Goal: Check status: Check status

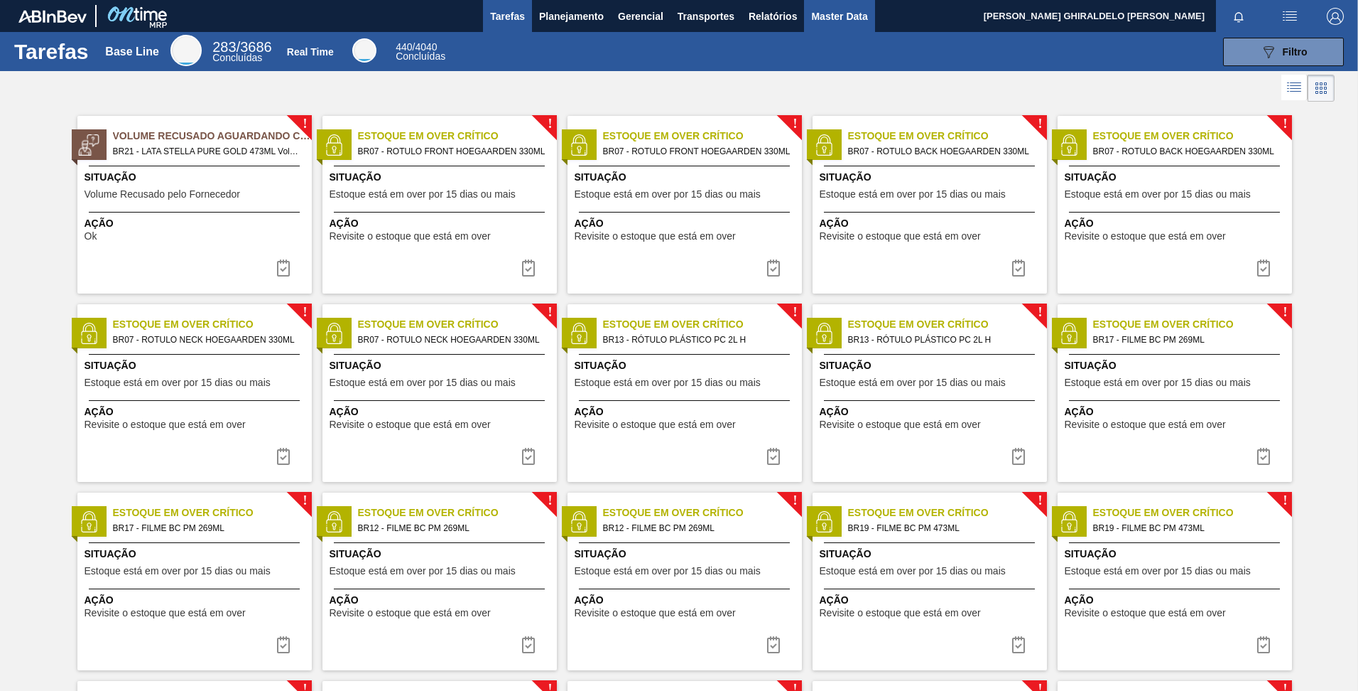
click at [817, 14] on span "Master Data" at bounding box center [839, 16] width 56 height 17
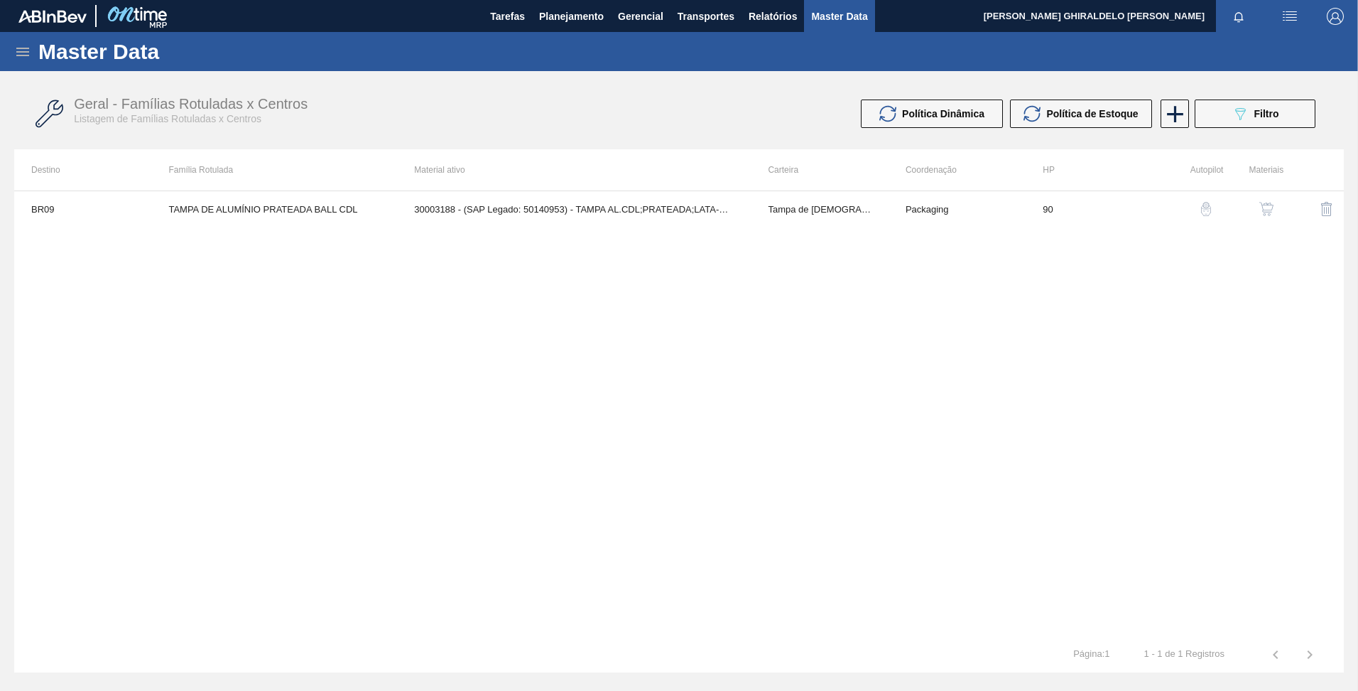
click at [24, 53] on icon at bounding box center [22, 51] width 17 height 17
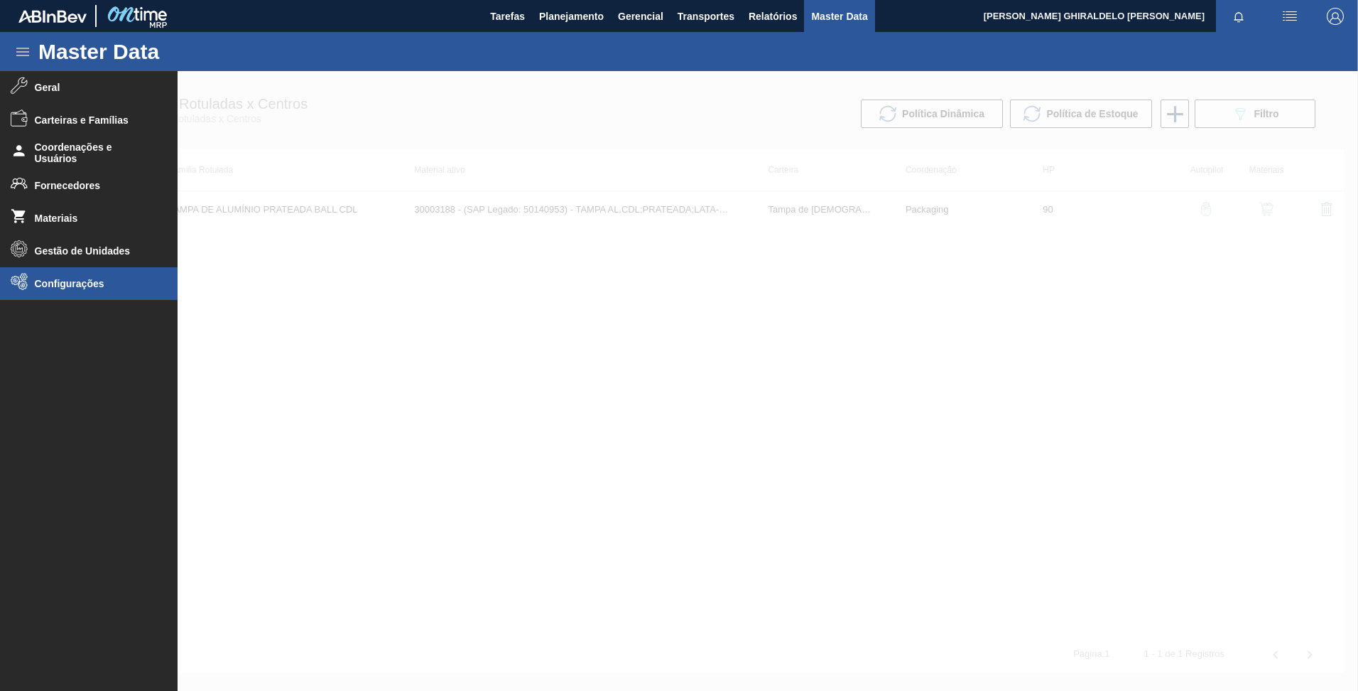
click at [103, 284] on span "Configurações" at bounding box center [93, 283] width 117 height 11
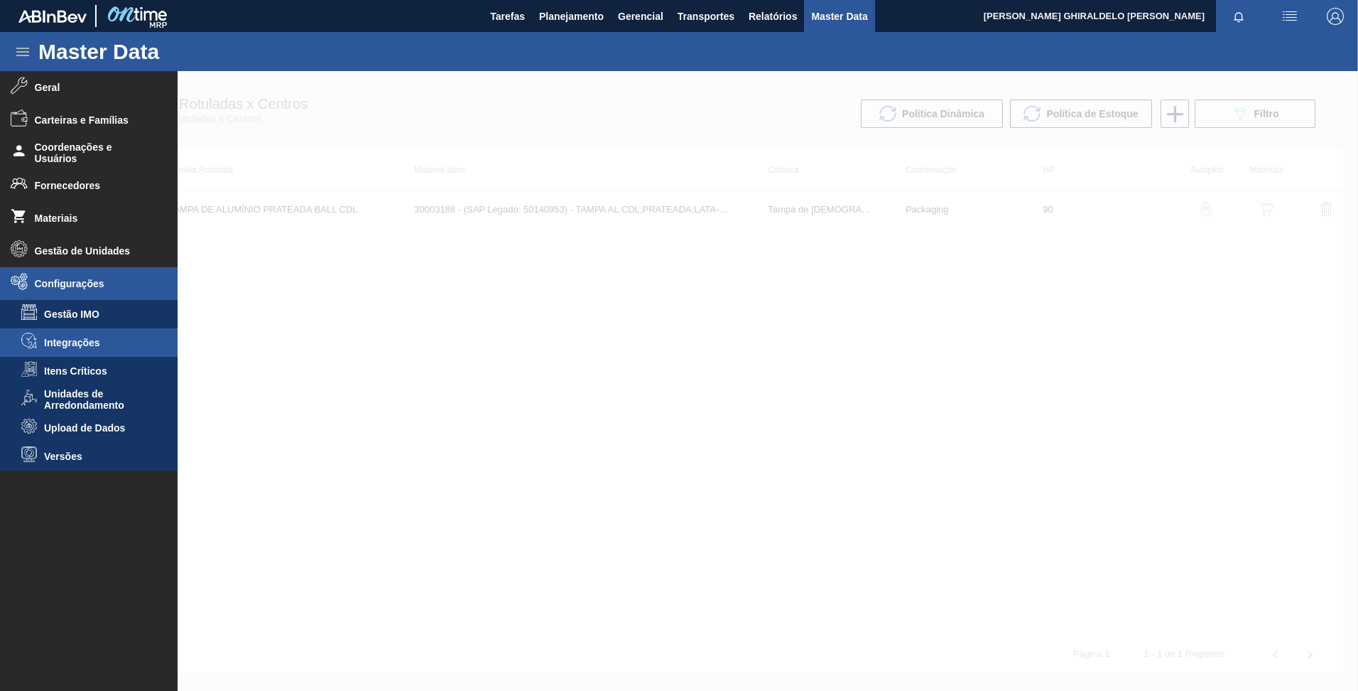
click at [111, 352] on li "Integrações" at bounding box center [89, 342] width 178 height 28
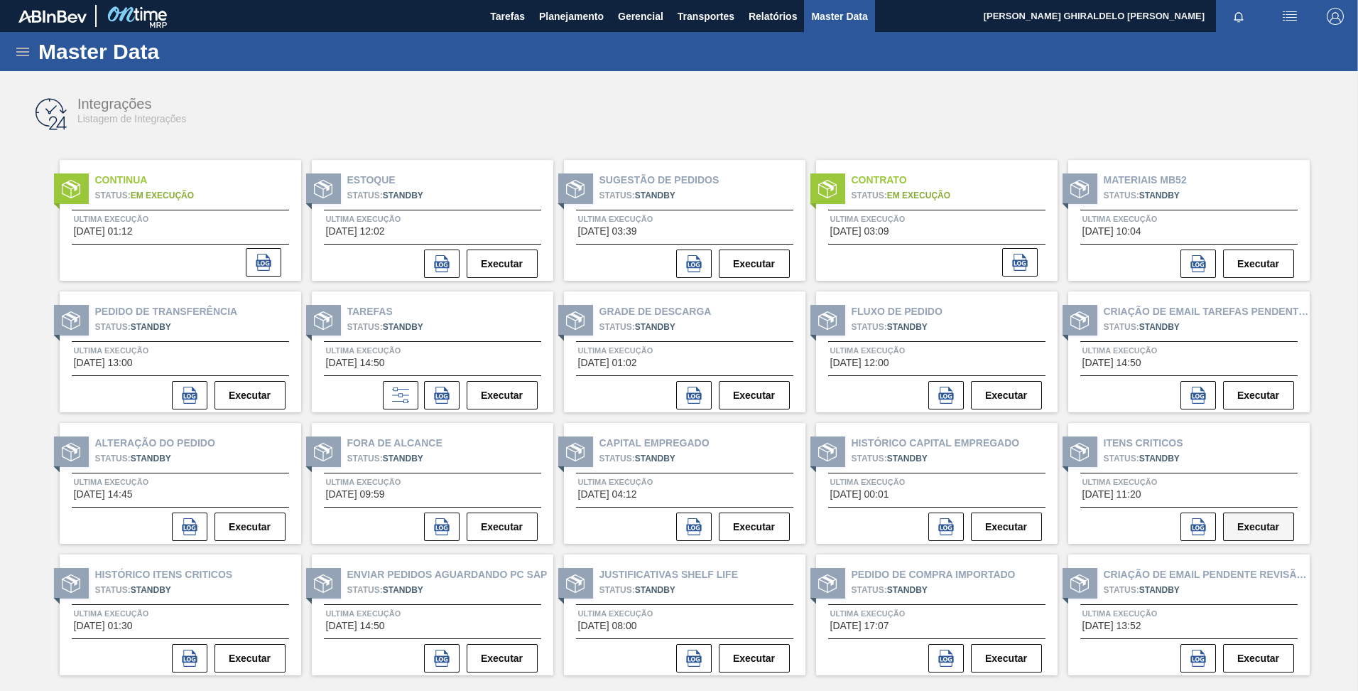
click at [1243, 524] on button "Executar" at bounding box center [1258, 526] width 71 height 28
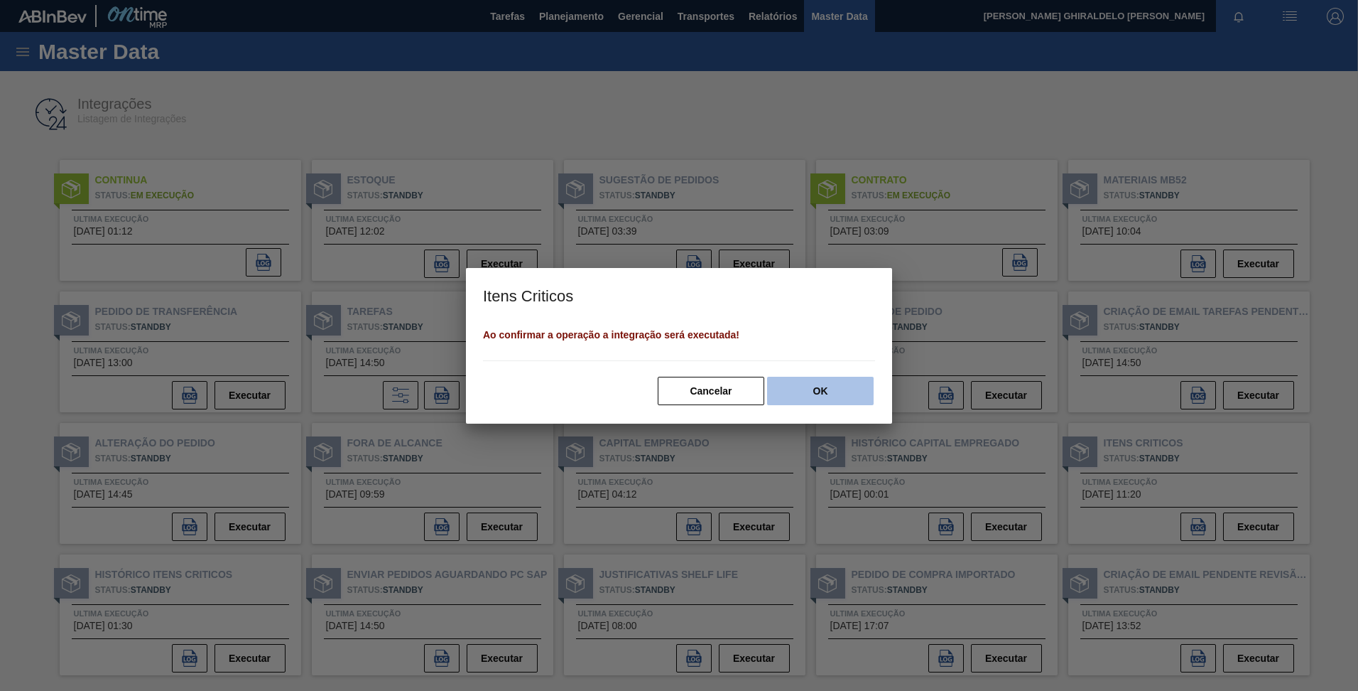
click at [827, 403] on button "OK" at bounding box center [820, 391] width 107 height 28
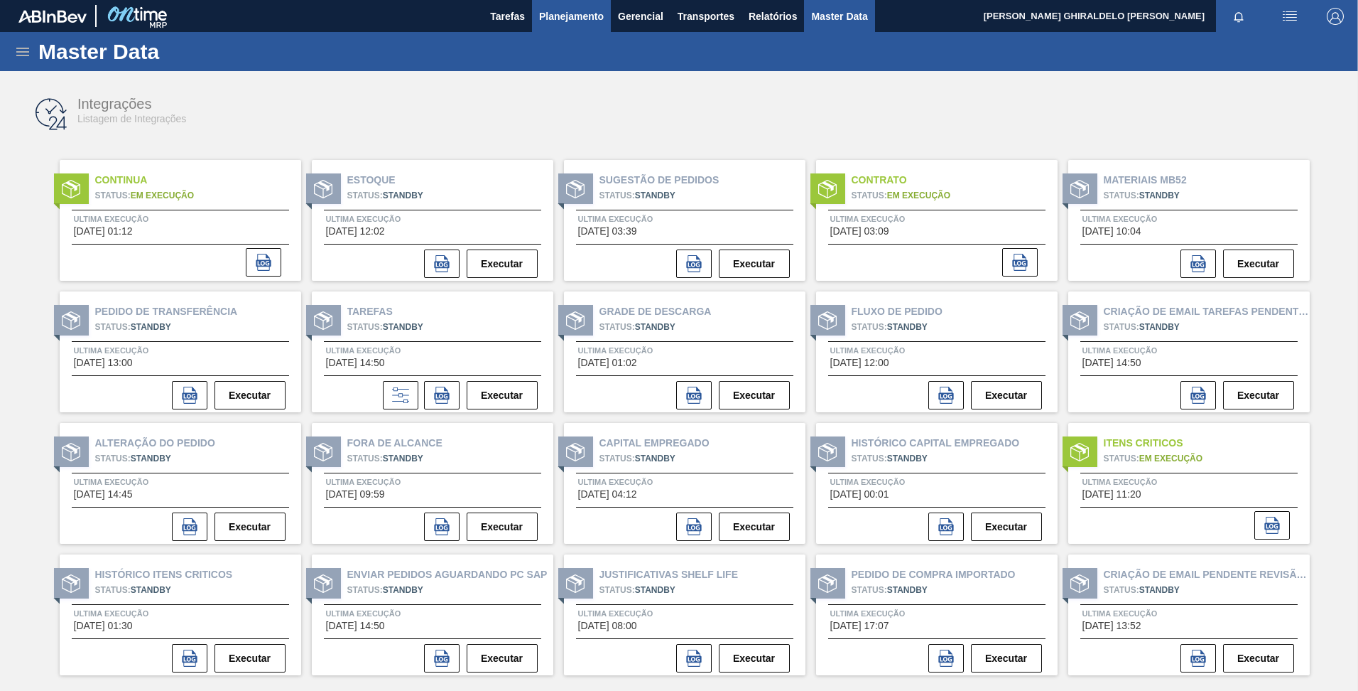
click at [575, 15] on span "Planejamento" at bounding box center [571, 16] width 65 height 17
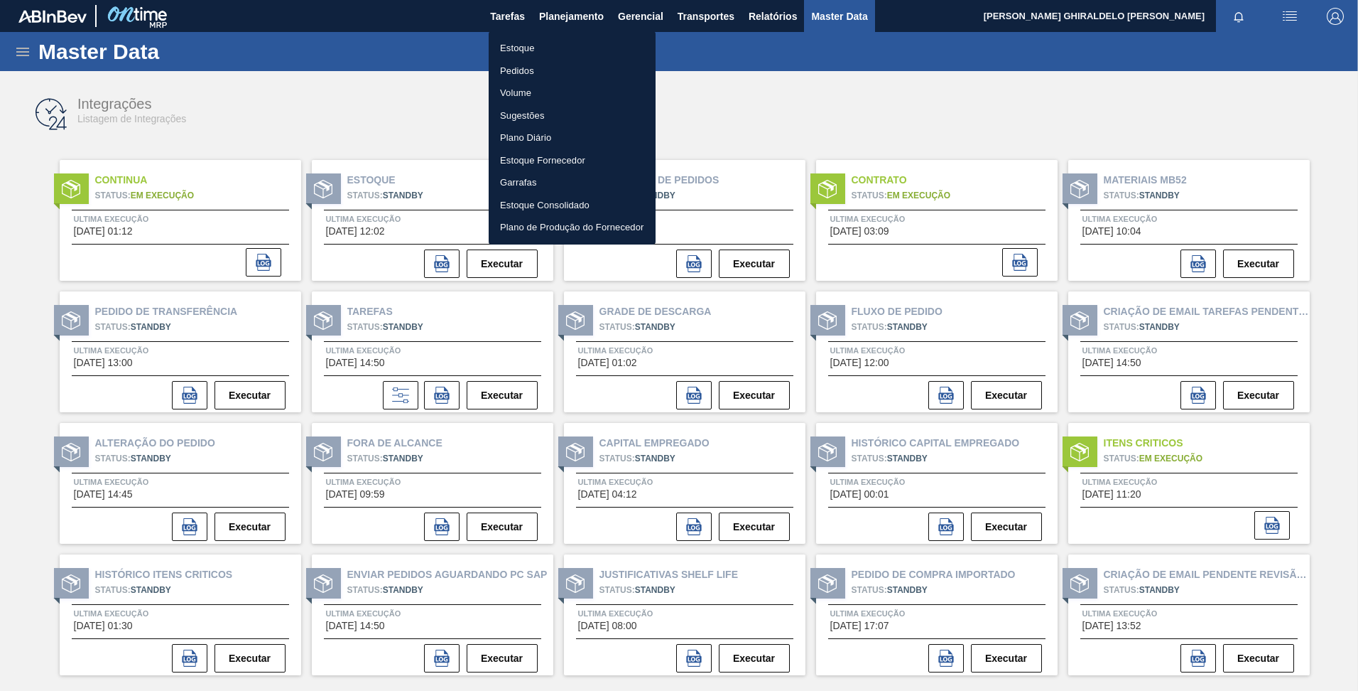
click at [423, 74] on div at bounding box center [679, 345] width 1358 height 691
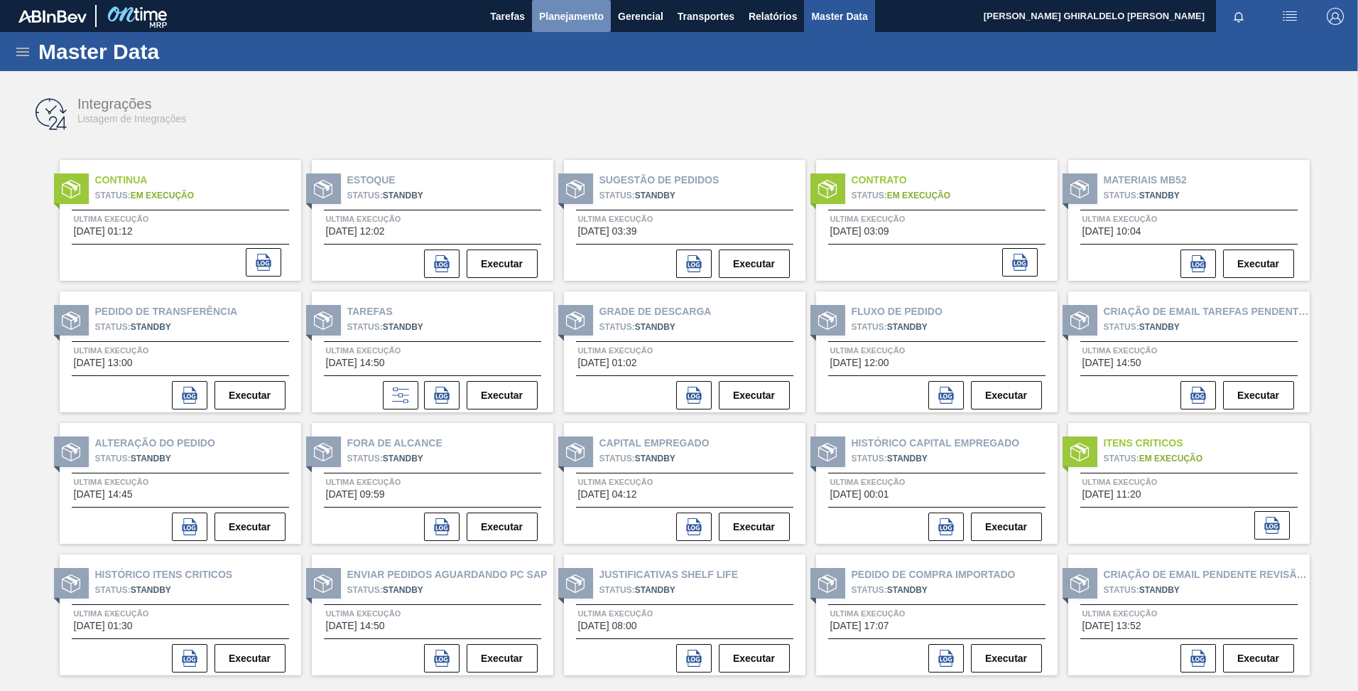
click at [563, 6] on button "Planejamento" at bounding box center [571, 16] width 79 height 32
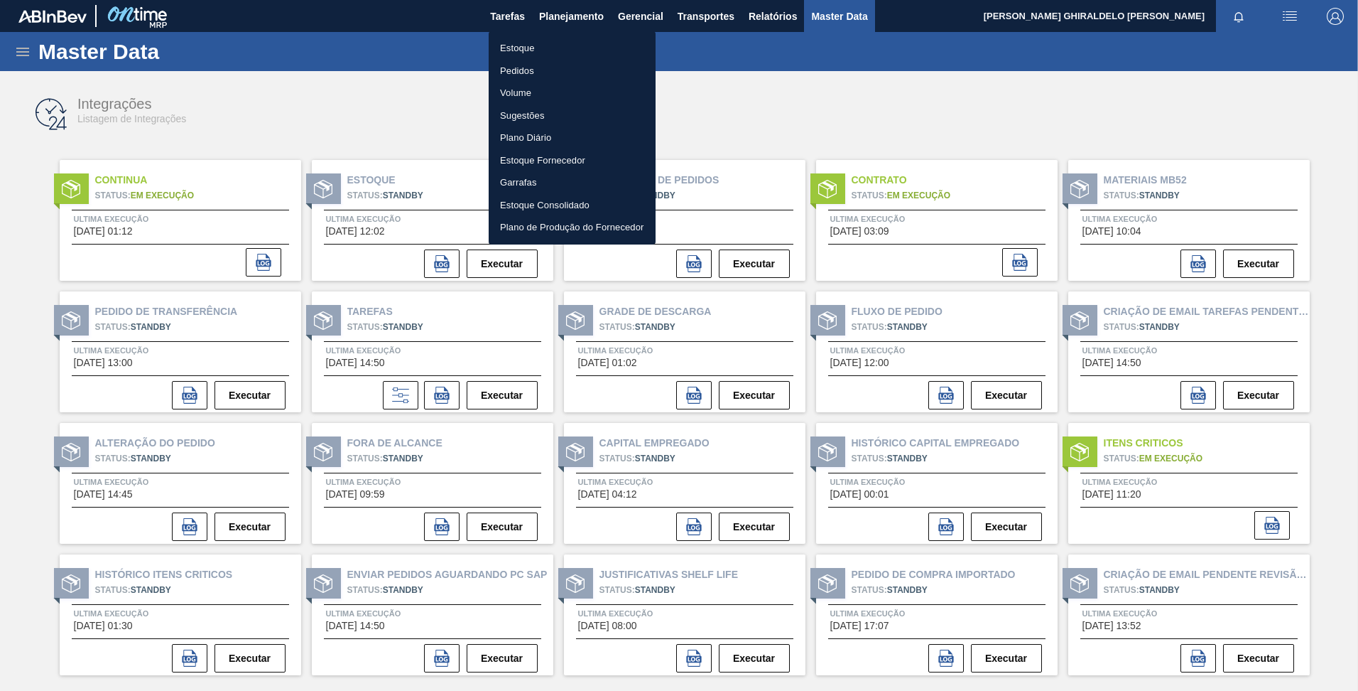
click at [529, 45] on li "Estoque" at bounding box center [572, 48] width 167 height 23
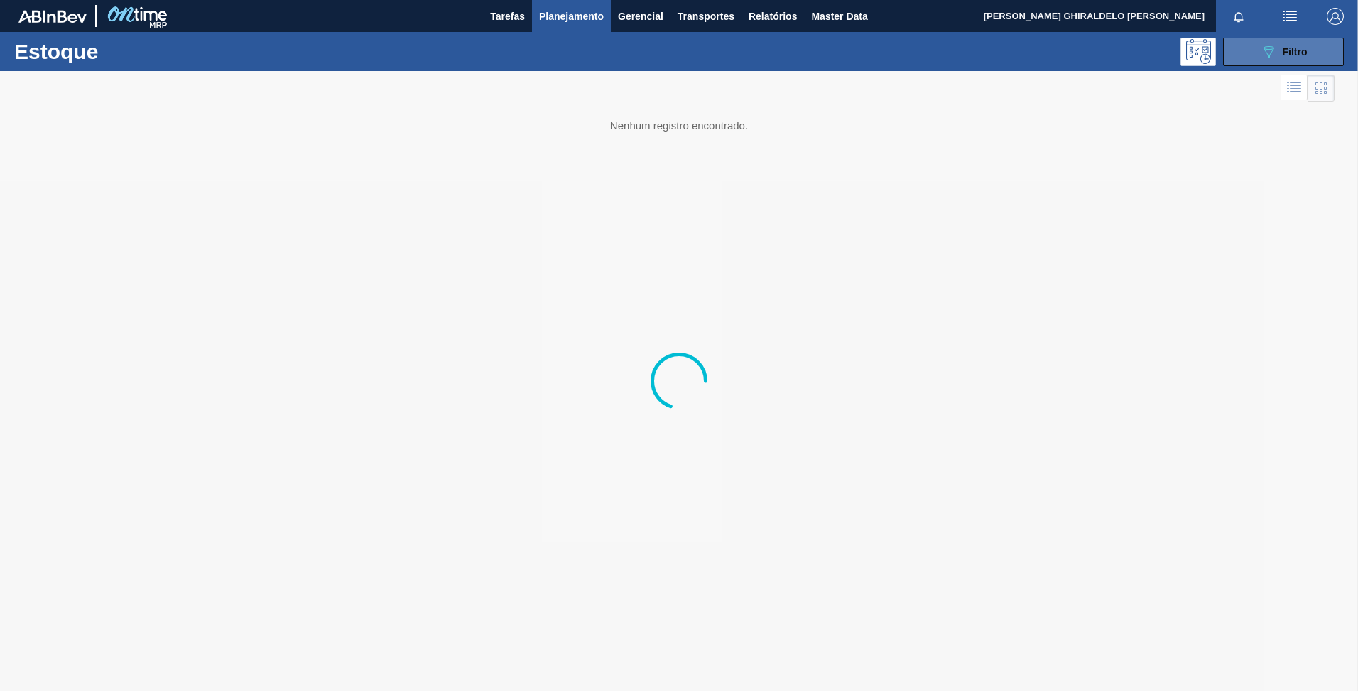
click at [1319, 43] on button "089F7B8B-B2A5-4AFE-B5C0-19BA573D28AC Filtro" at bounding box center [1283, 52] width 121 height 28
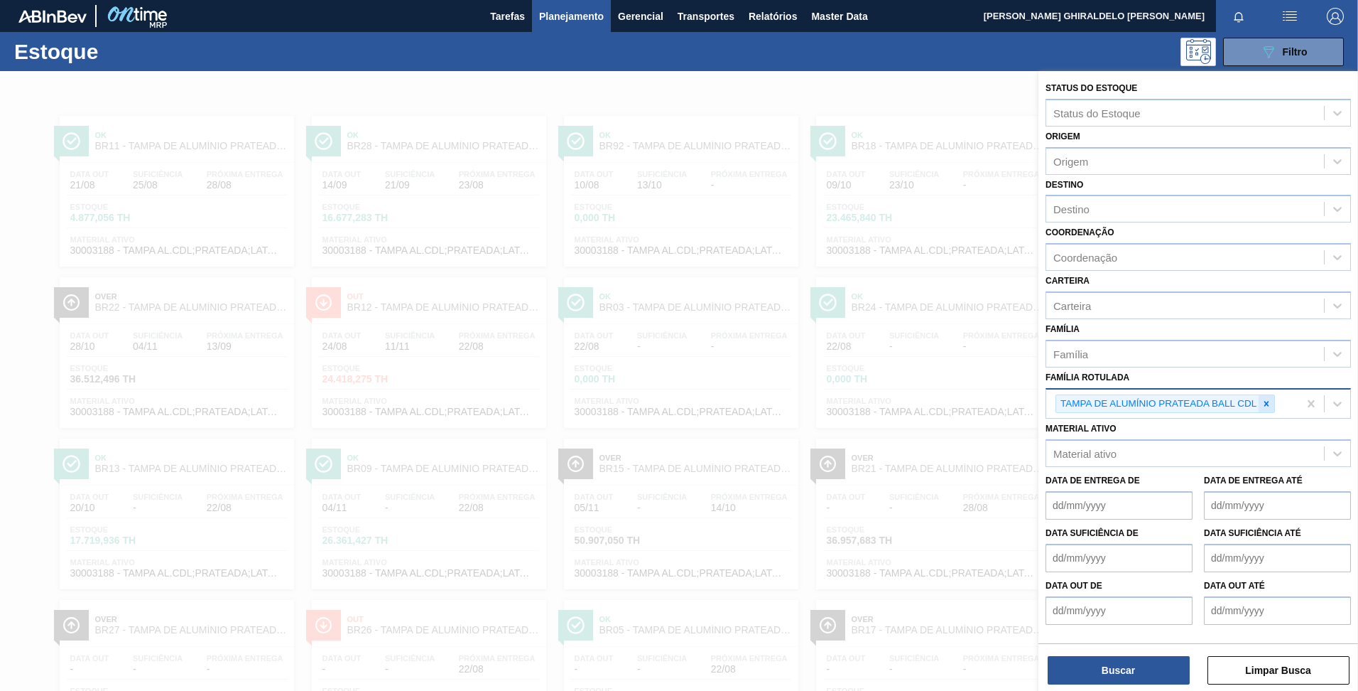
click at [1262, 399] on div at bounding box center [1267, 404] width 16 height 18
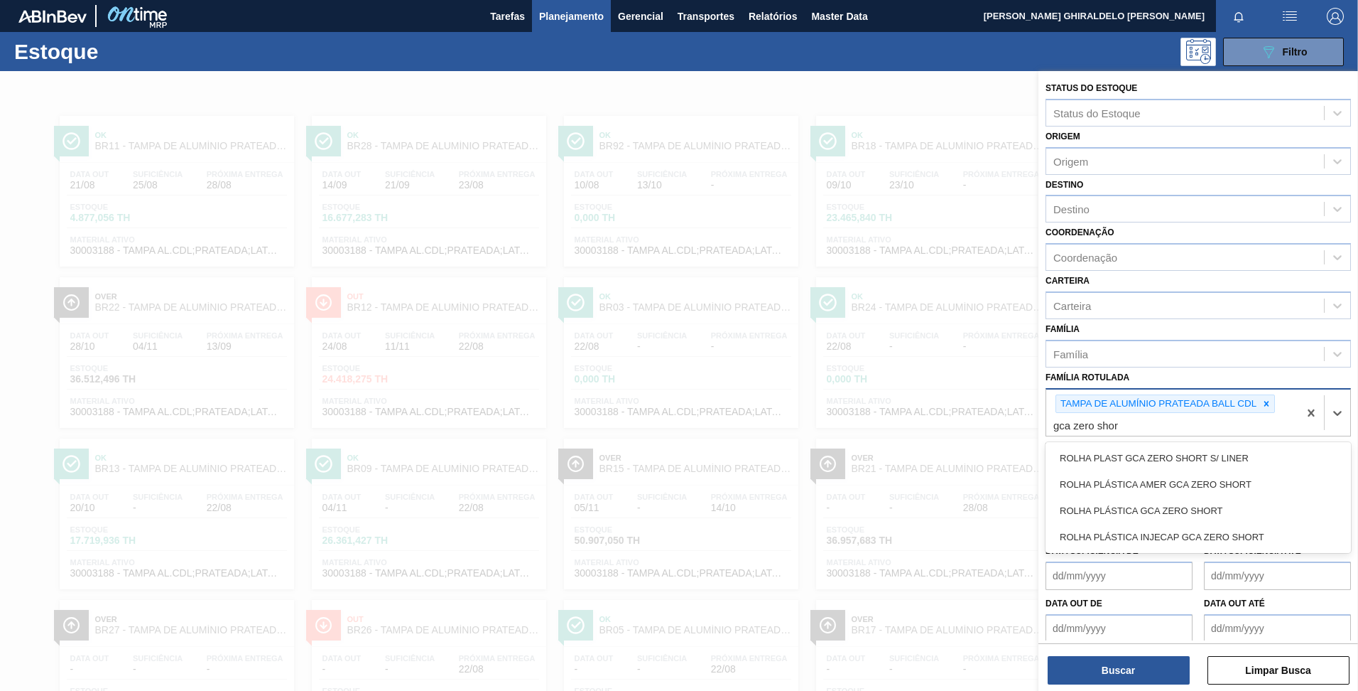
type Rotulada "gca zero short"
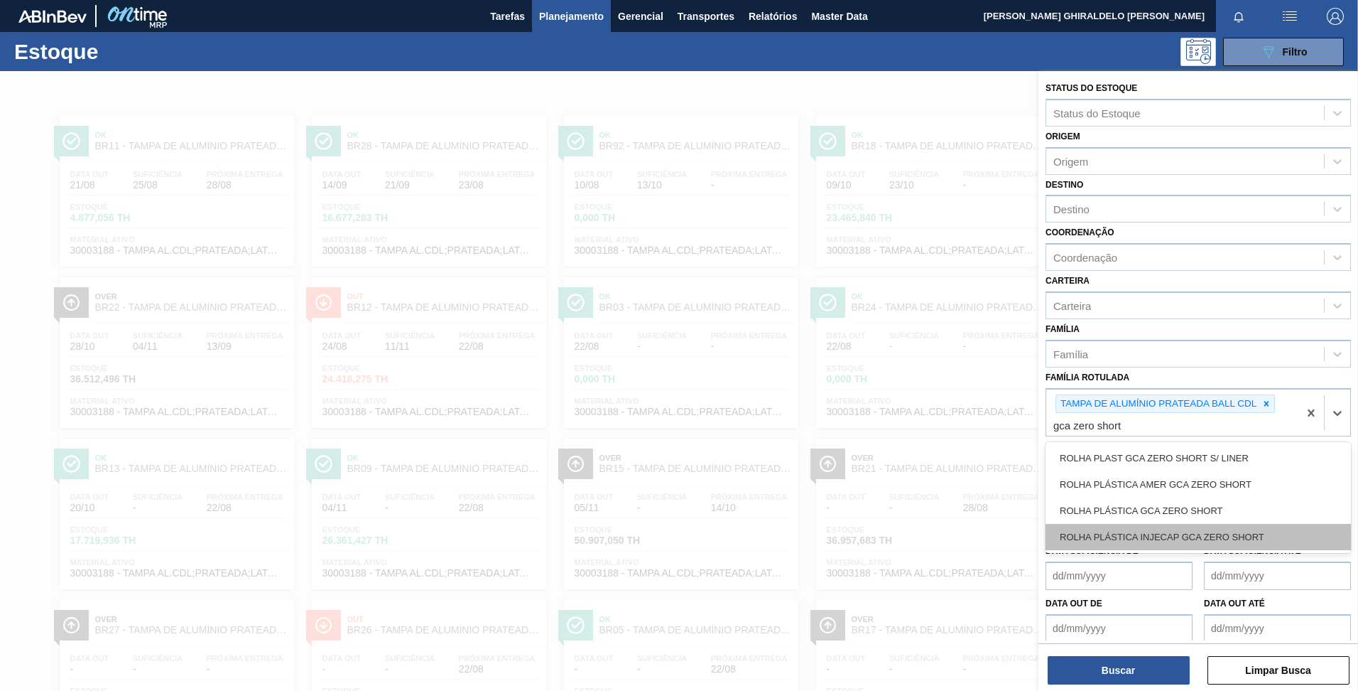
click at [1194, 531] on div "ROLHA PLÁSTICA INJECAP GCA ZERO SHORT" at bounding box center [1198, 537] width 305 height 26
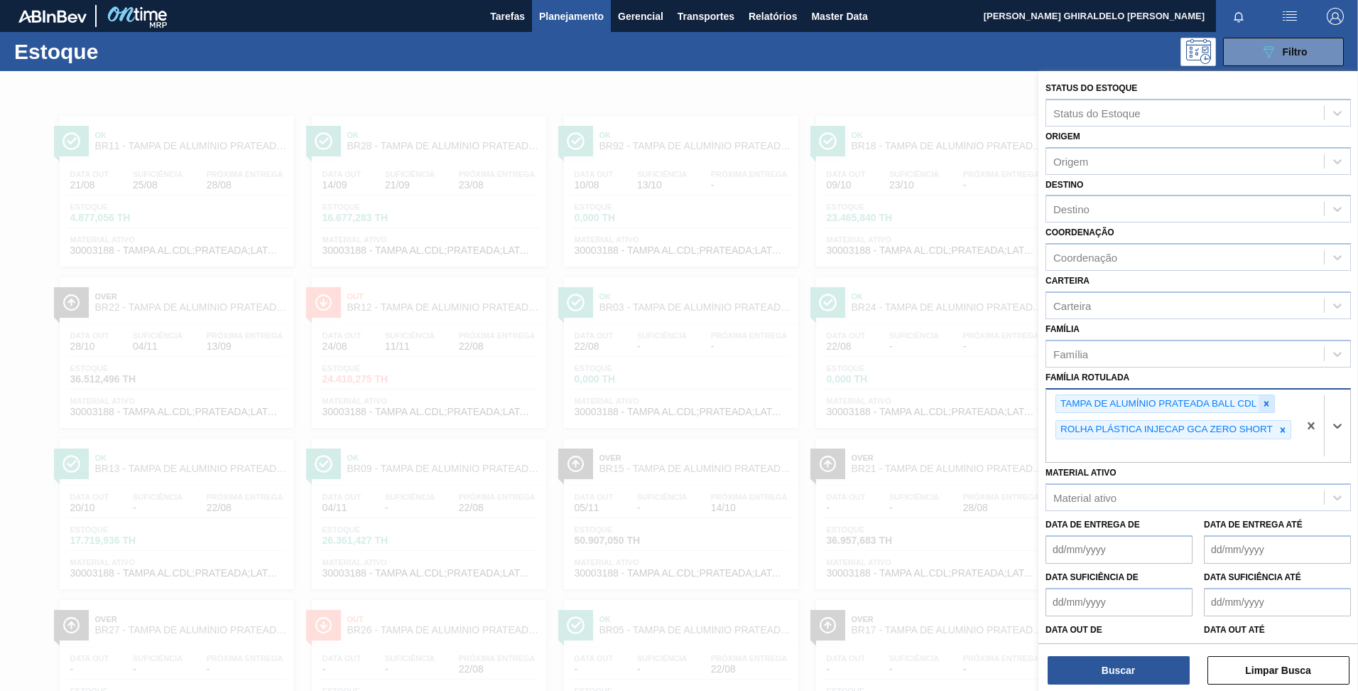
click at [1264, 403] on icon at bounding box center [1267, 404] width 10 height 10
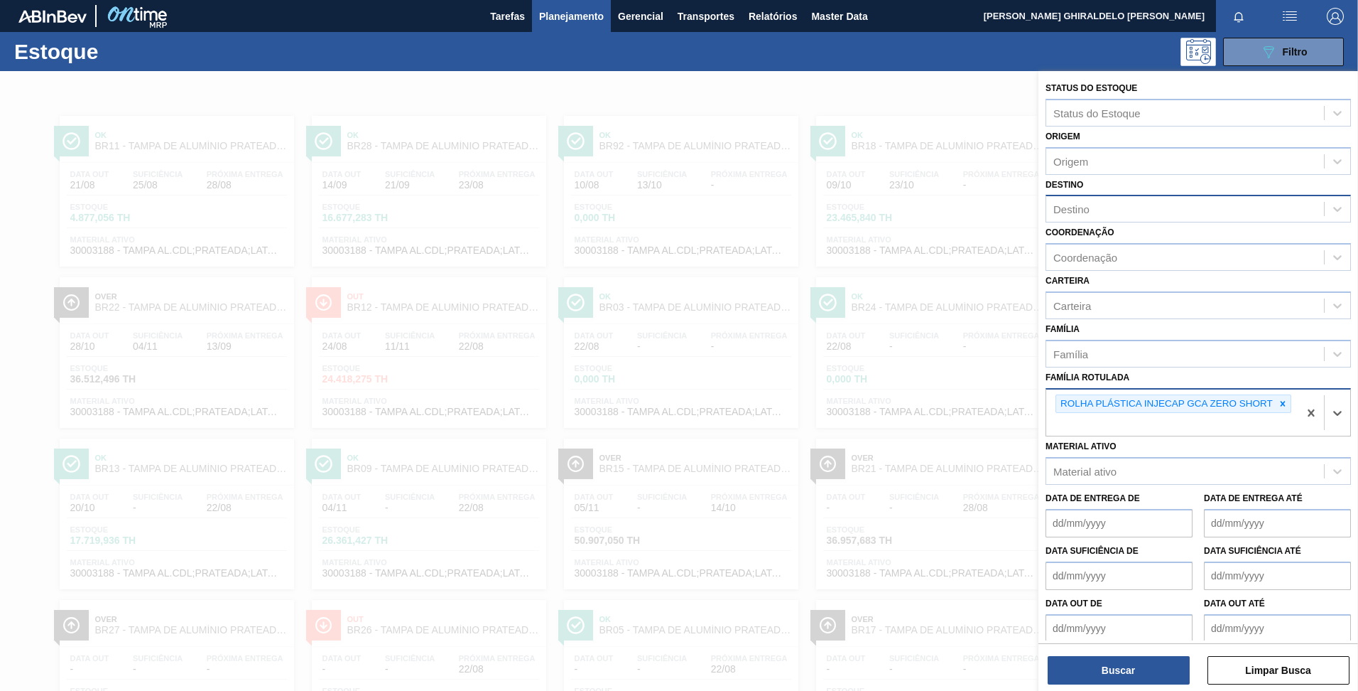
click at [1083, 208] on div "Destino" at bounding box center [1072, 209] width 36 height 12
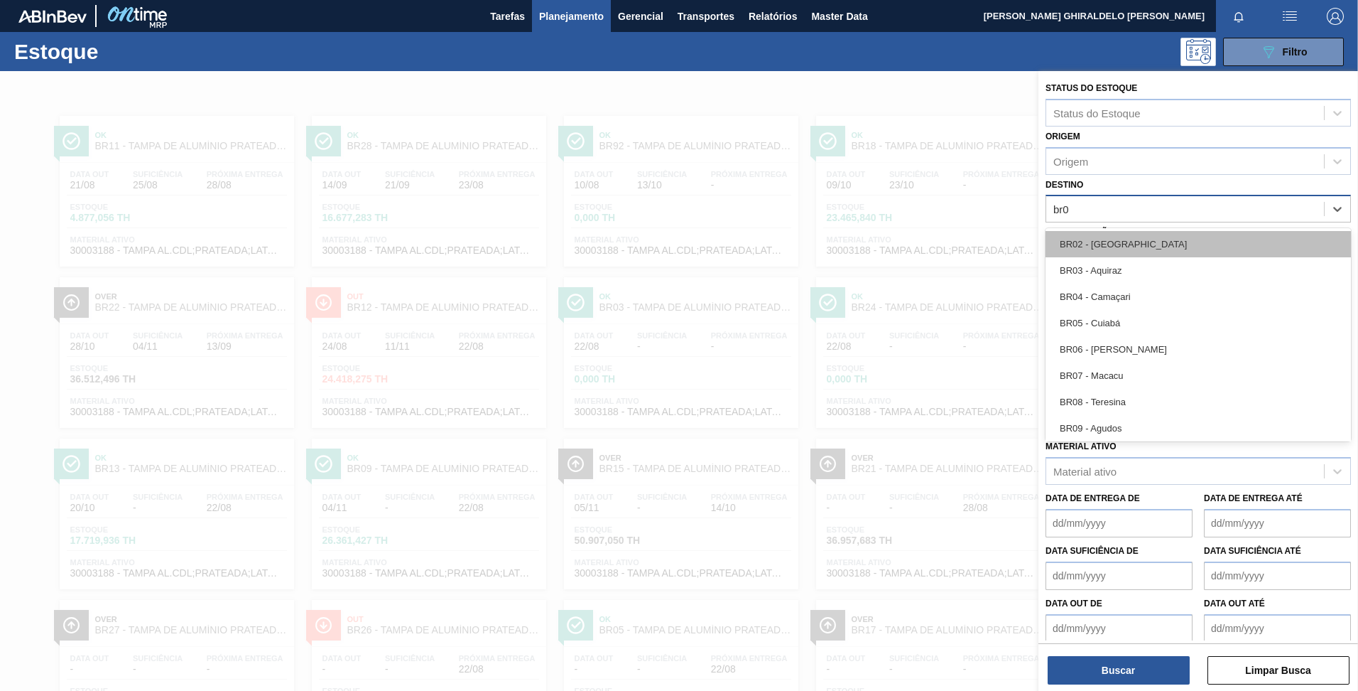
type input "br07"
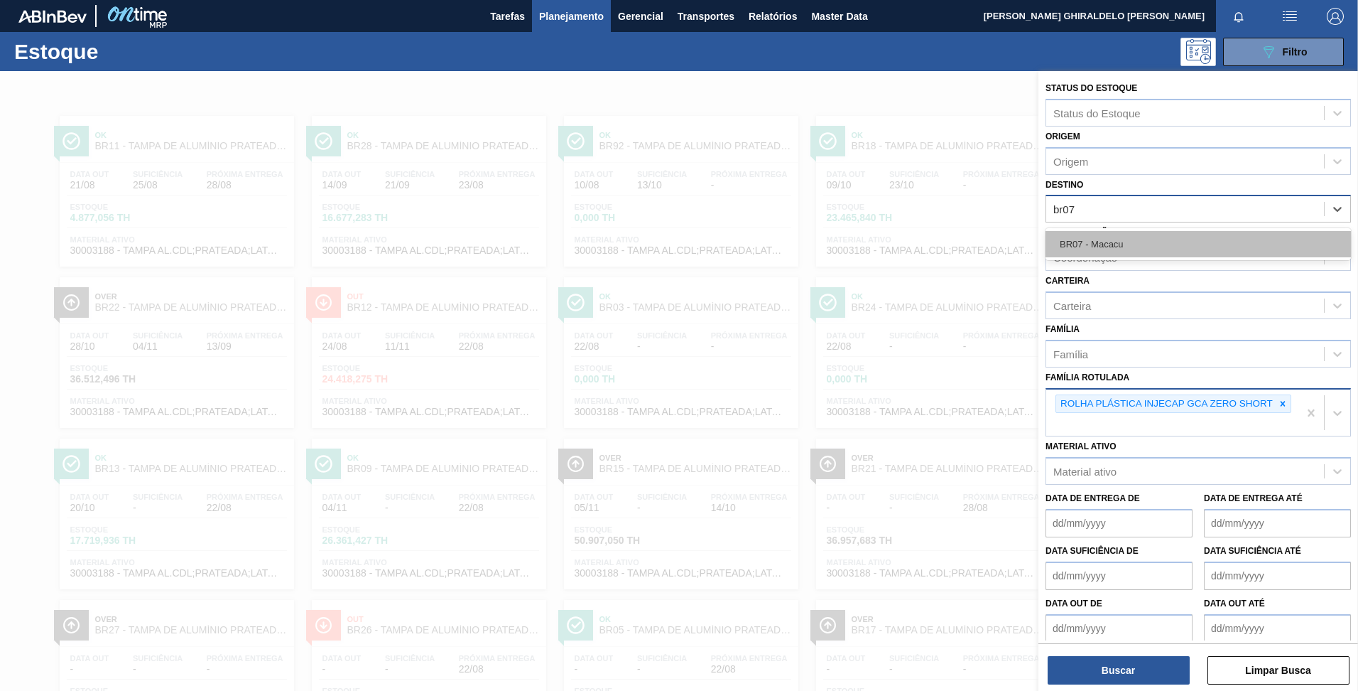
click at [1104, 236] on div "BR07 - Macacu" at bounding box center [1198, 244] width 305 height 26
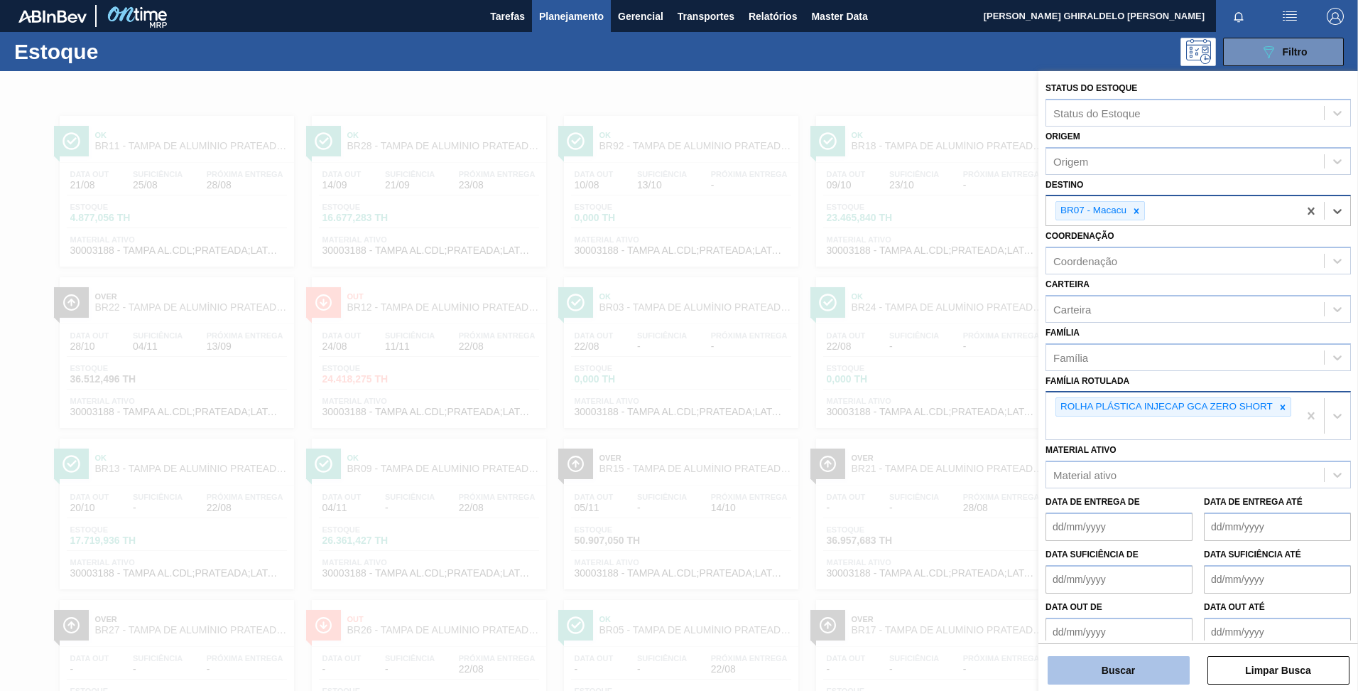
click at [1127, 676] on button "Buscar" at bounding box center [1119, 670] width 142 height 28
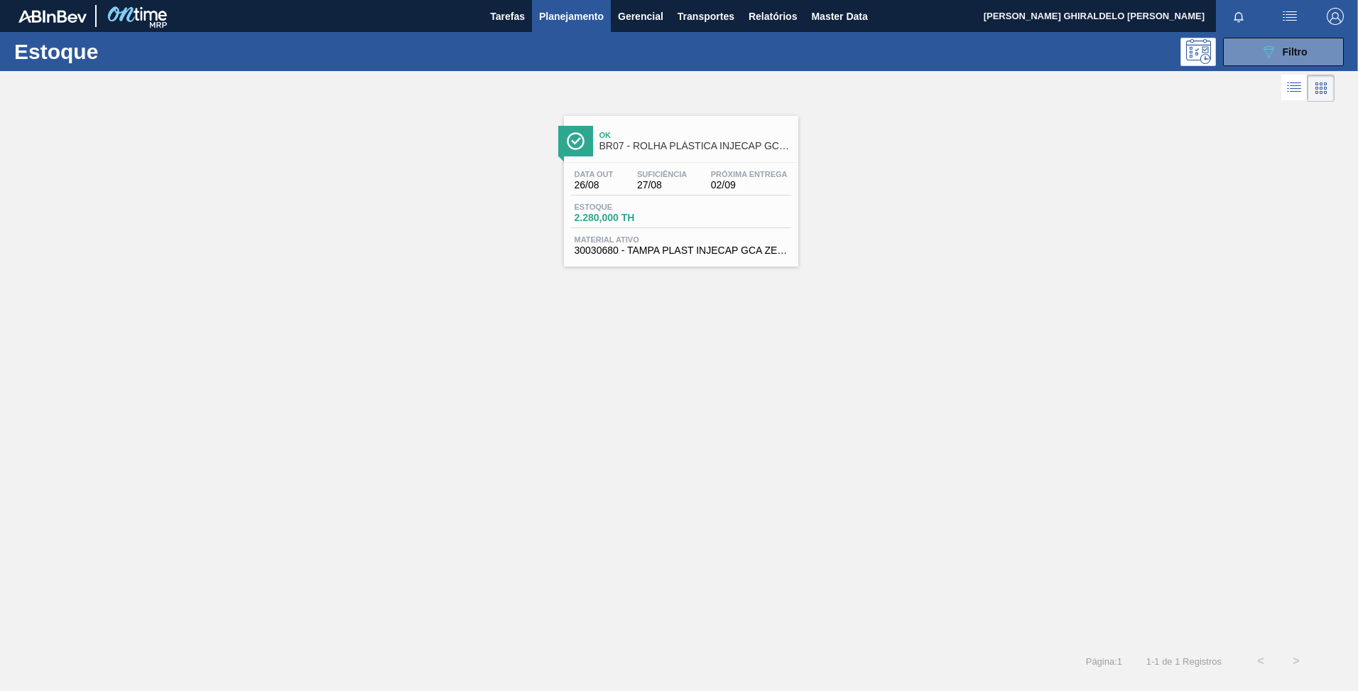
click at [661, 120] on div "Ok BR07 - ROLHA PLÁSTICA INJECAP GCA ZERO SHORT" at bounding box center [681, 135] width 234 height 39
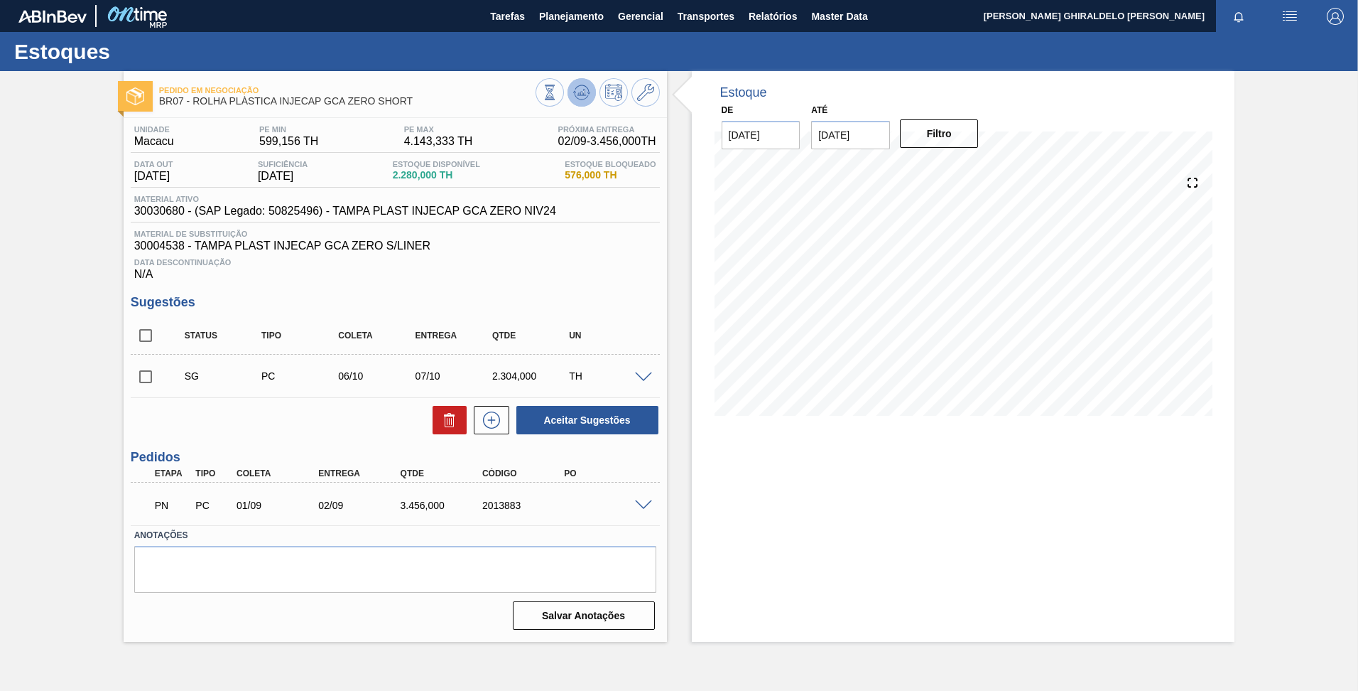
click at [555, 86] on icon at bounding box center [550, 85] width 10 height 1
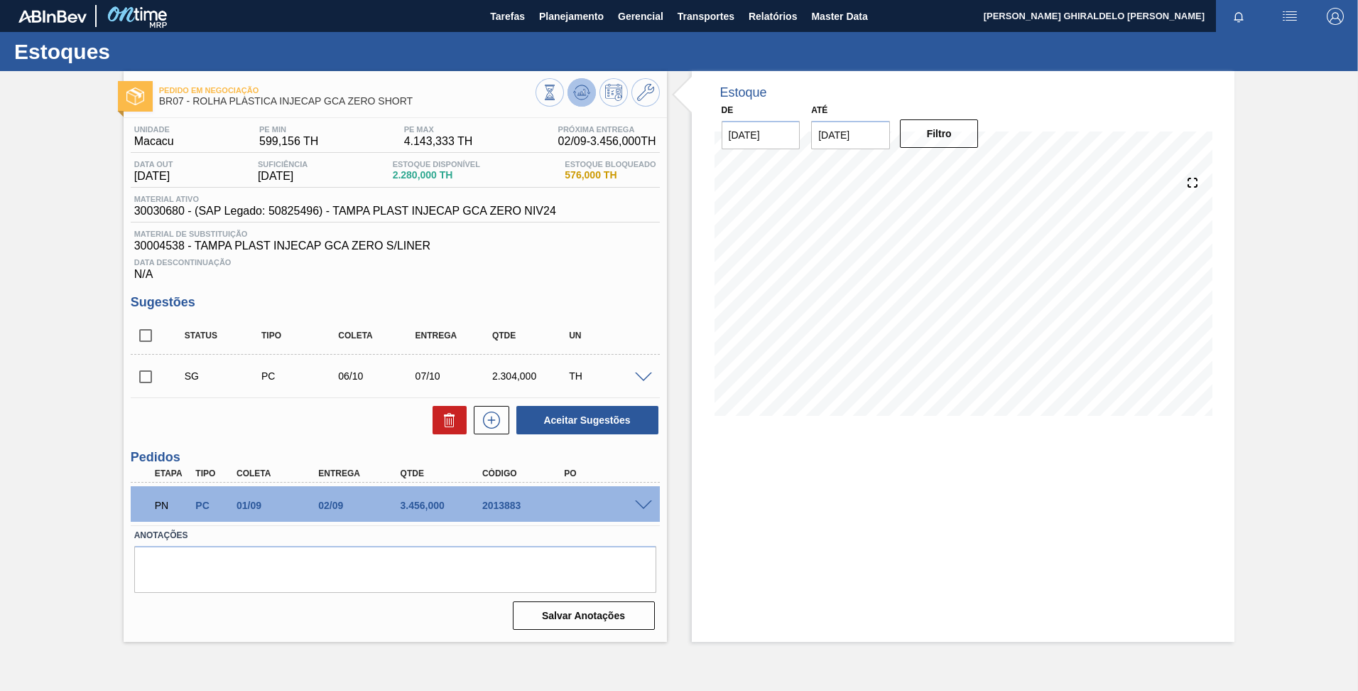
click at [579, 104] on button at bounding box center [582, 92] width 28 height 28
click at [558, 93] on icon at bounding box center [550, 93] width 16 height 16
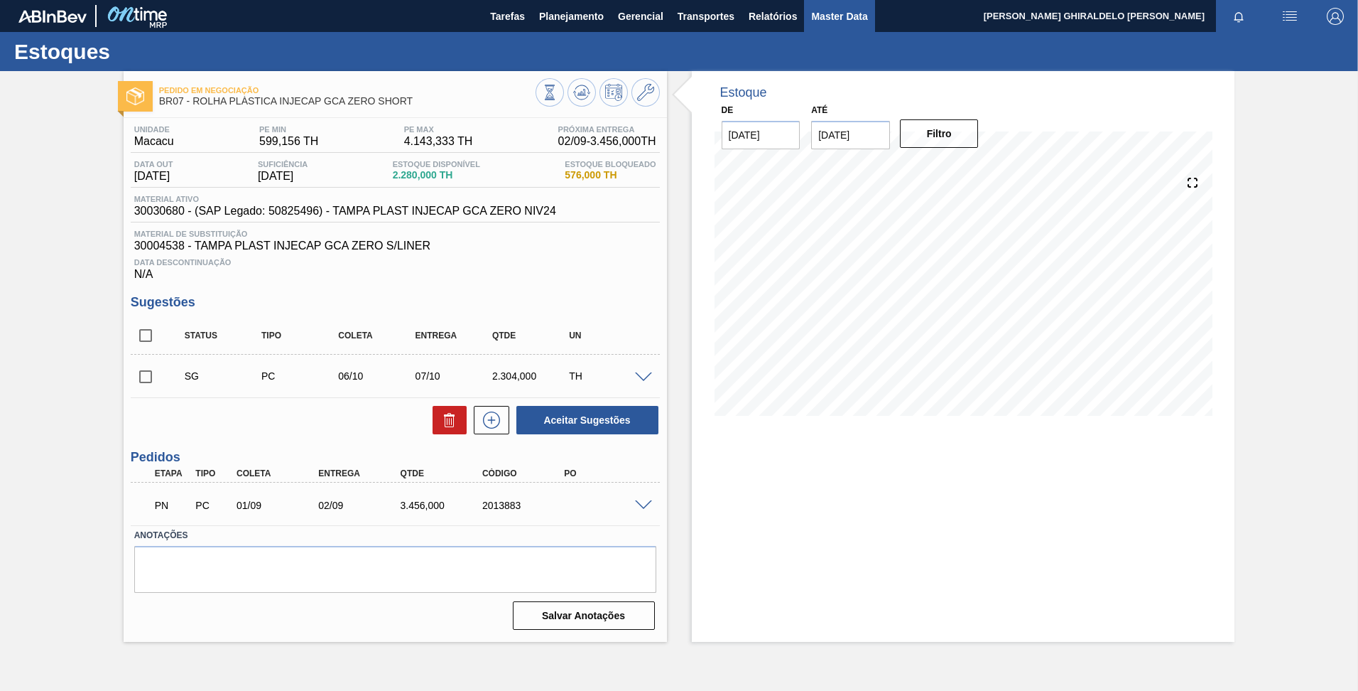
click at [827, 25] on button "Master Data" at bounding box center [839, 16] width 70 height 32
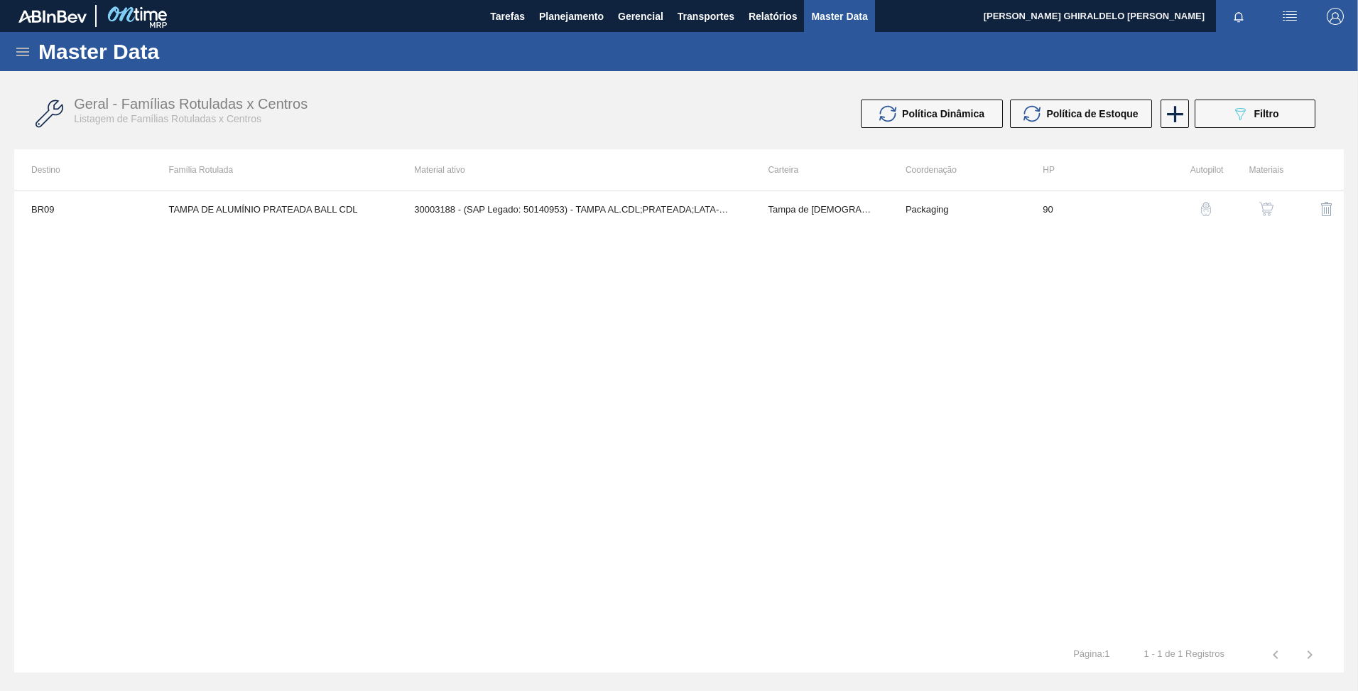
click at [11, 45] on div "Master Data" at bounding box center [679, 51] width 1358 height 39
click at [14, 48] on icon at bounding box center [22, 51] width 17 height 17
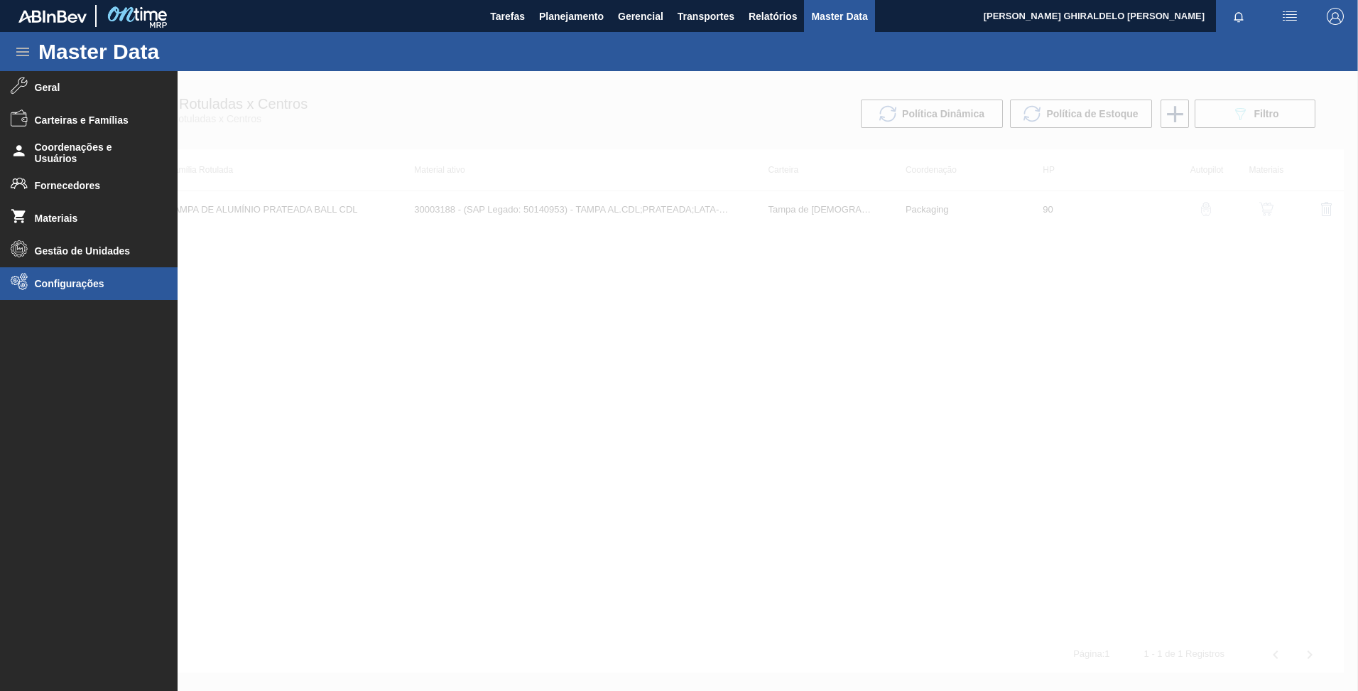
click at [86, 285] on span "Configurações" at bounding box center [93, 283] width 117 height 11
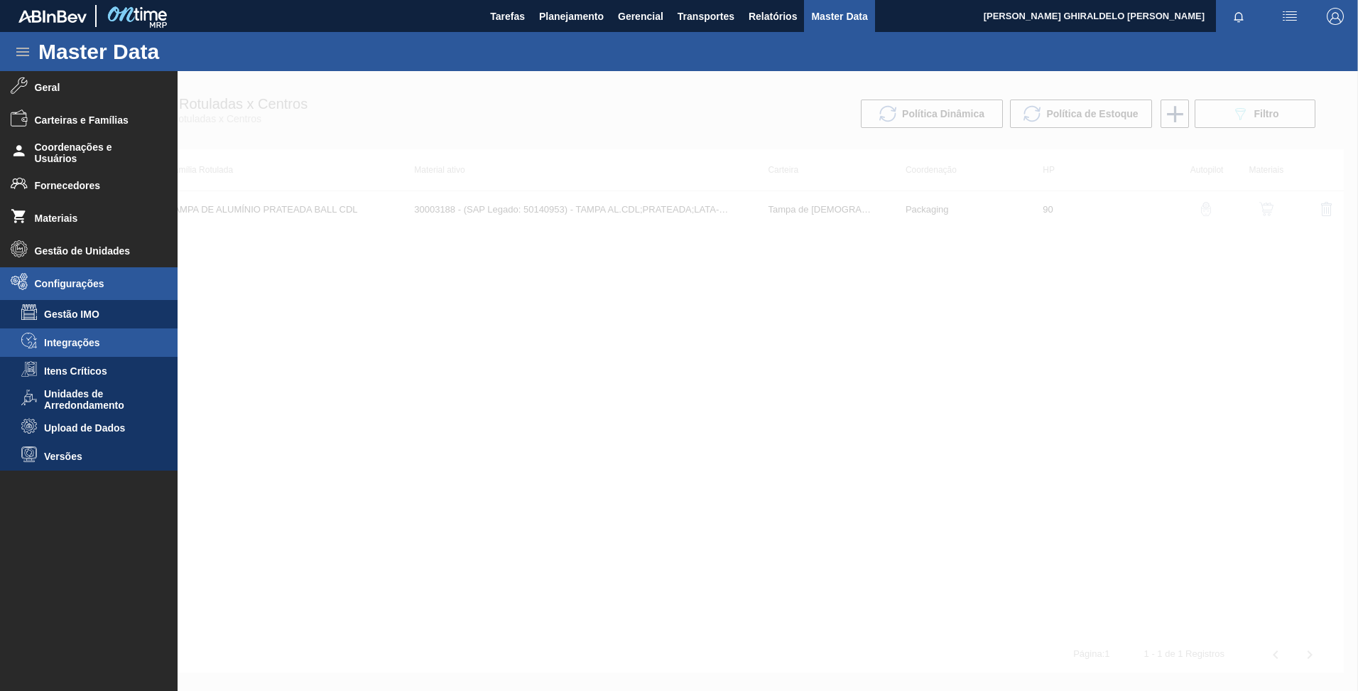
click at [94, 337] on span "Integrações" at bounding box center [98, 342] width 109 height 11
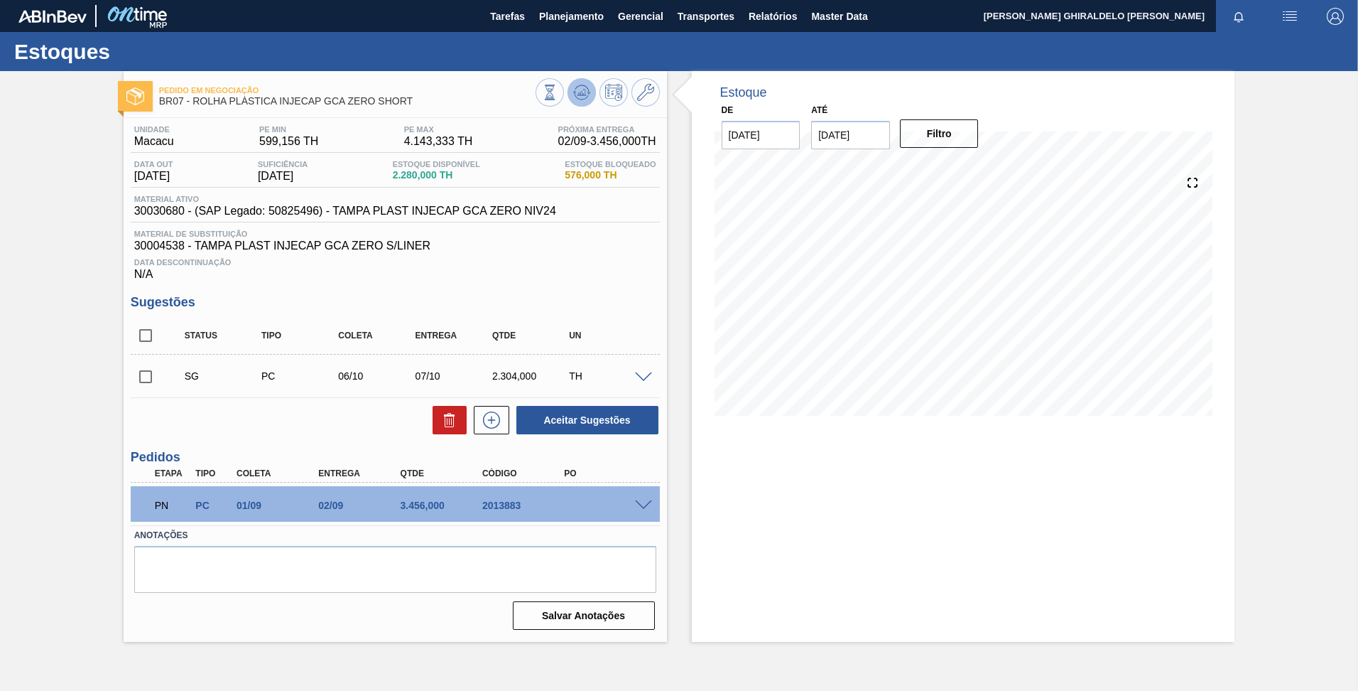
click at [558, 93] on icon at bounding box center [550, 93] width 16 height 16
